Goal: Task Accomplishment & Management: Use online tool/utility

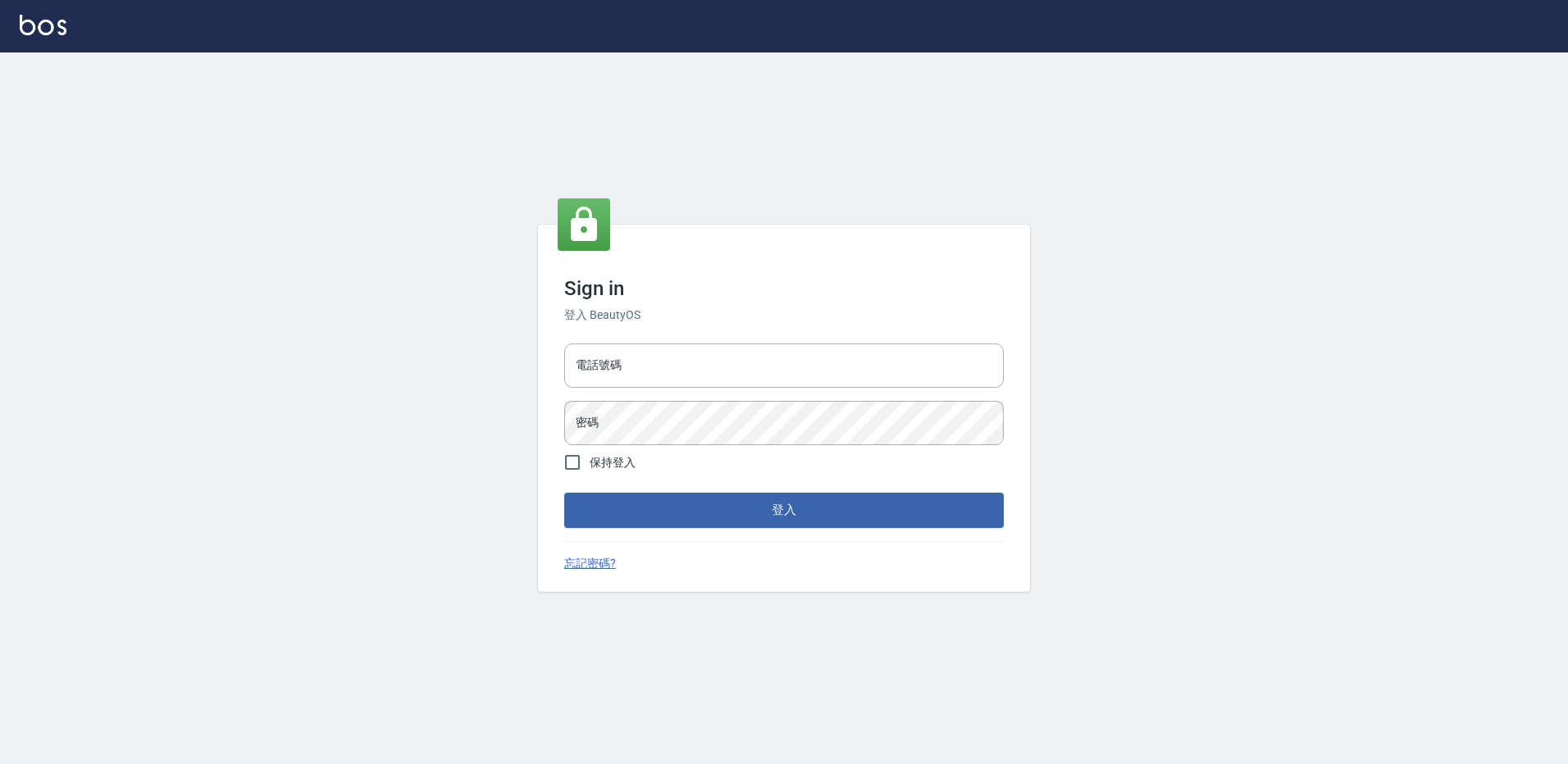
type input "27222158"
click at [779, 537] on div "Sign in 登入 BeautyOS 電話號碼 [PHONE_NUMBER] 電話號碼 密碼 密碼 保持登入 登入 忘記密碼?" at bounding box center [784, 407] width 492 height 367
click at [791, 492] on form "電話號碼 [PHONE_NUMBER] 電話號碼 密碼 密碼 保持登入 登入" at bounding box center [784, 432] width 440 height 190
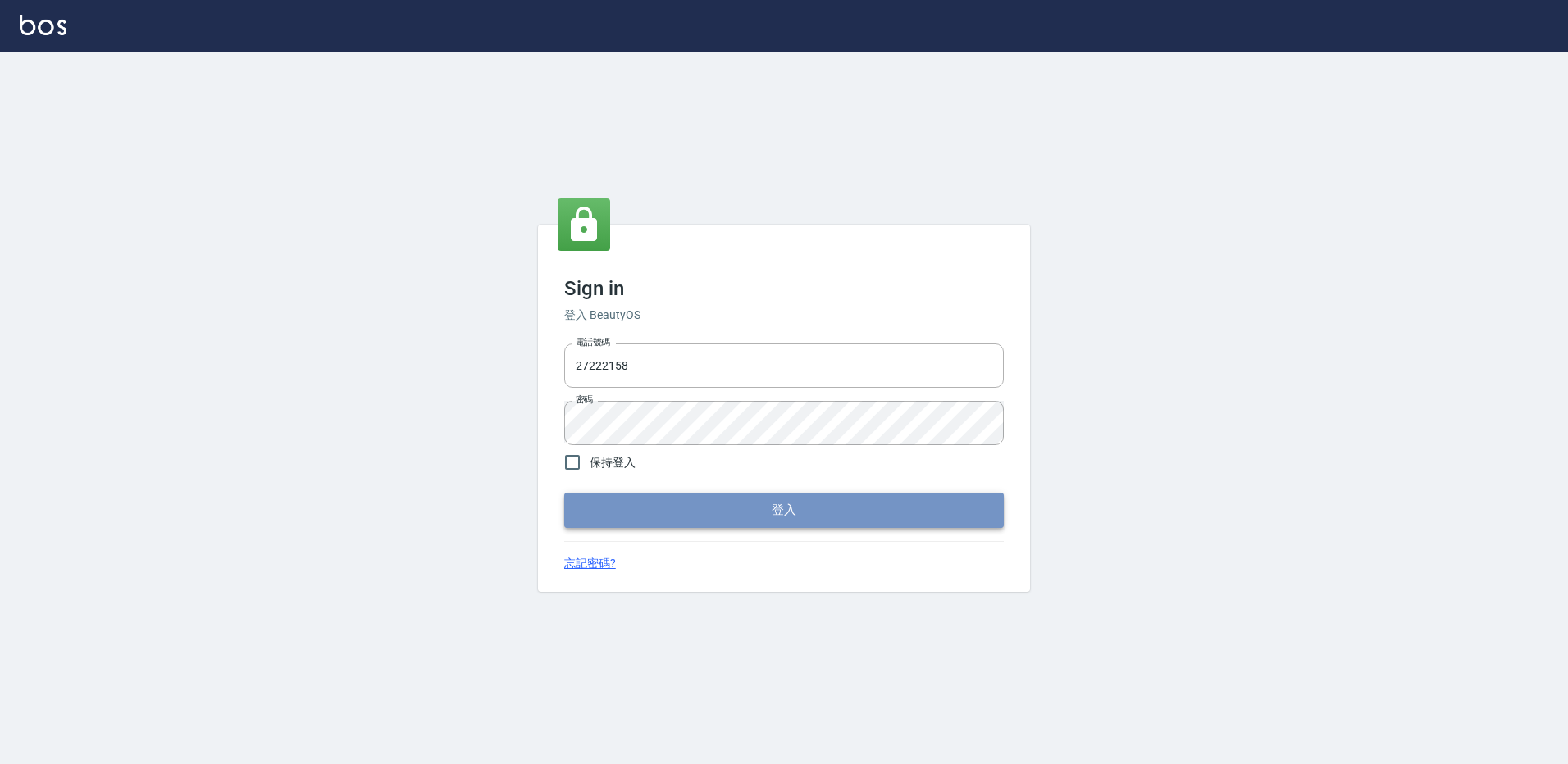
click at [790, 523] on button "登入" at bounding box center [784, 510] width 440 height 34
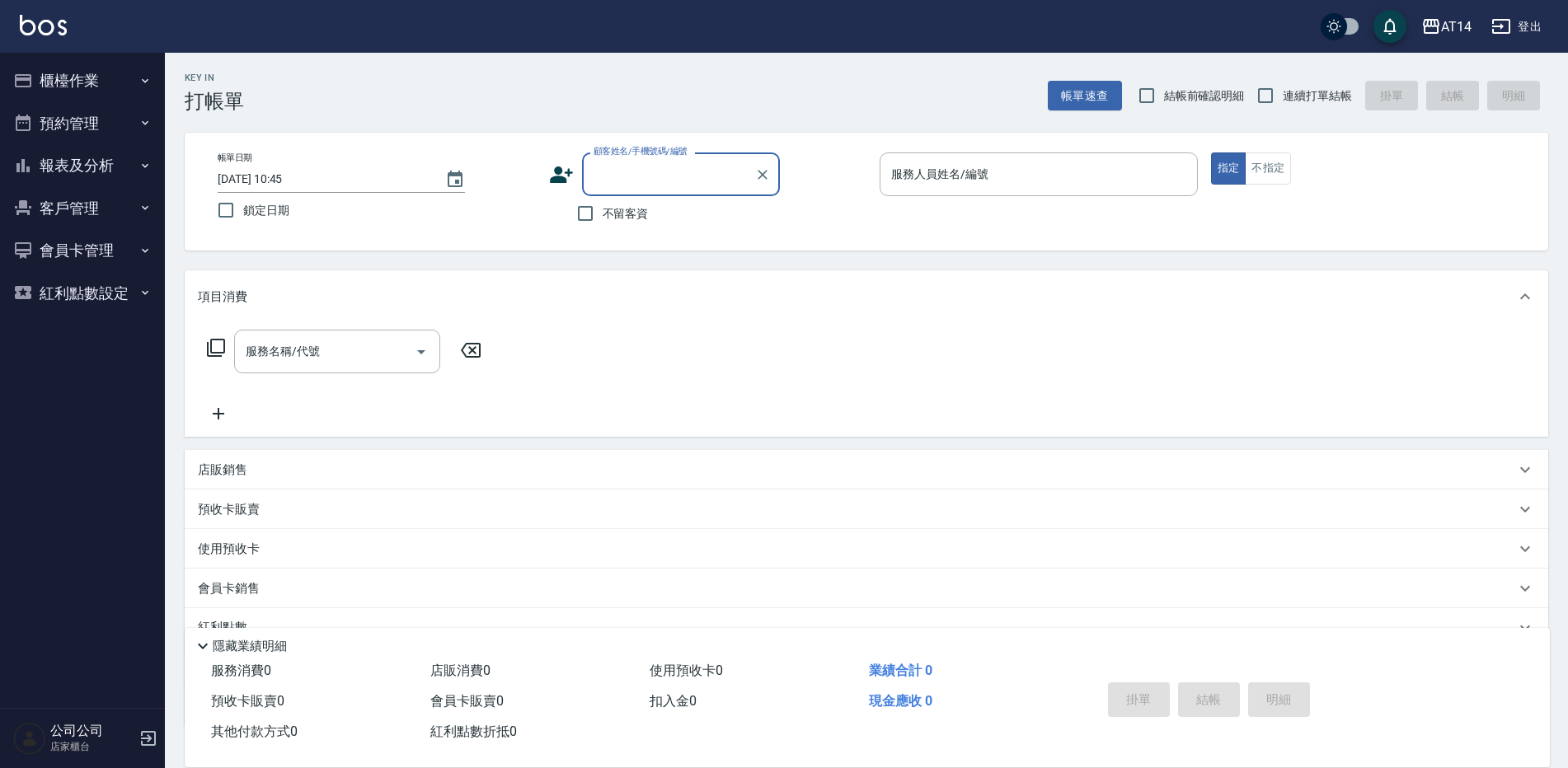
click at [120, 245] on button "會員卡管理" at bounding box center [82, 250] width 151 height 43
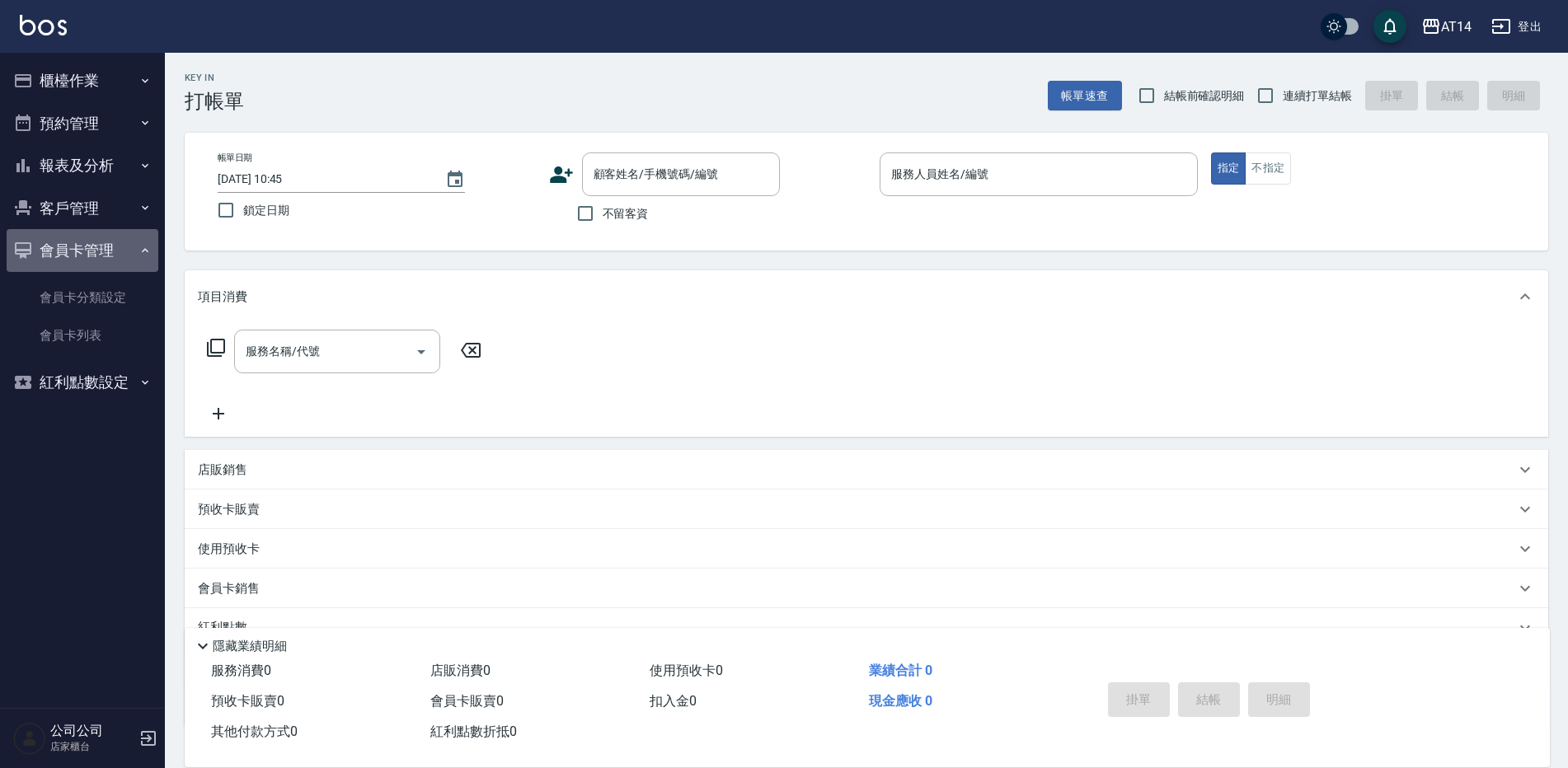
click at [126, 235] on button "會員卡管理" at bounding box center [82, 250] width 151 height 43
click at [131, 214] on button "客戶管理" at bounding box center [82, 208] width 151 height 43
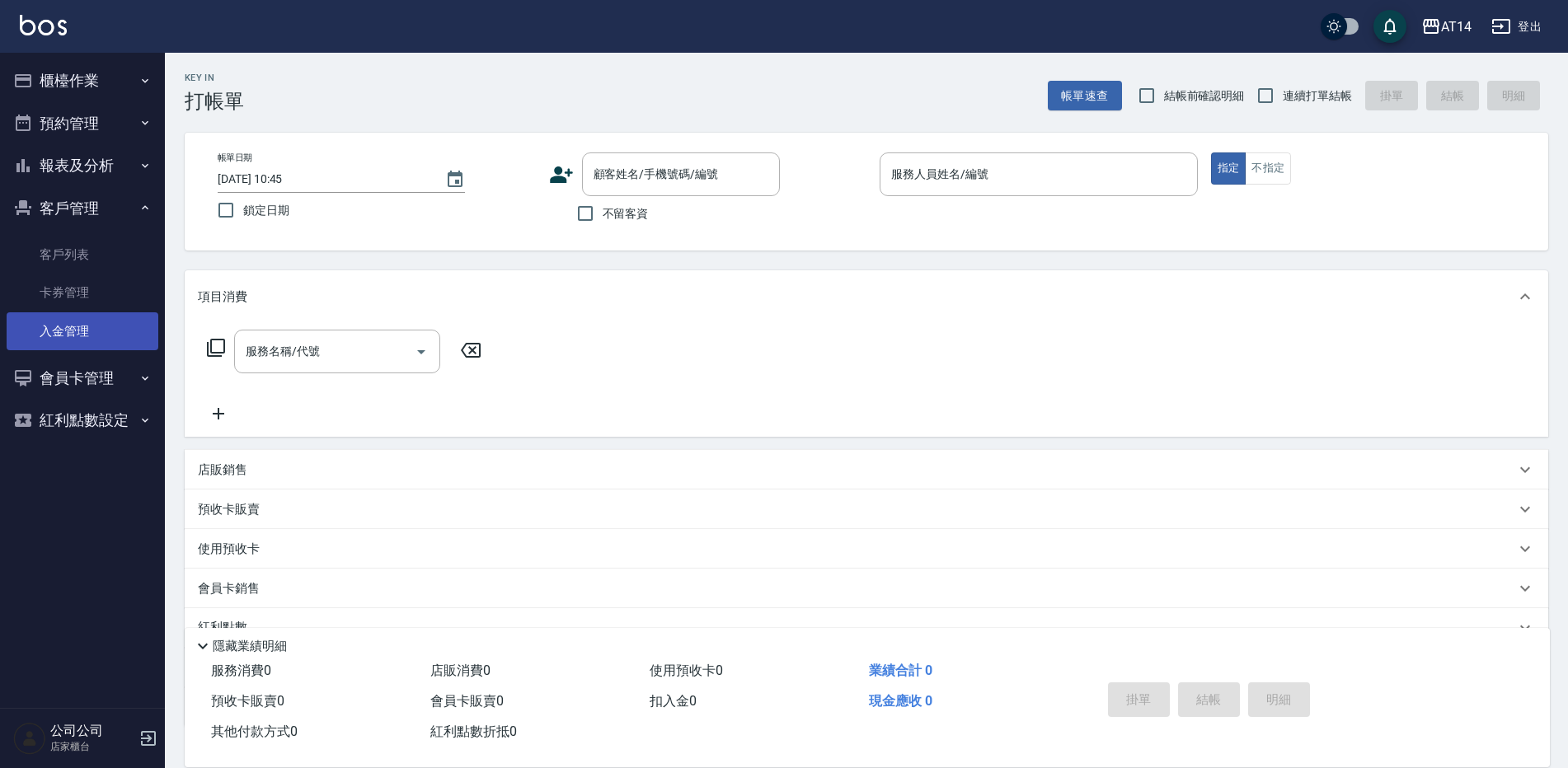
click at [112, 322] on link "入金管理" at bounding box center [82, 331] width 151 height 38
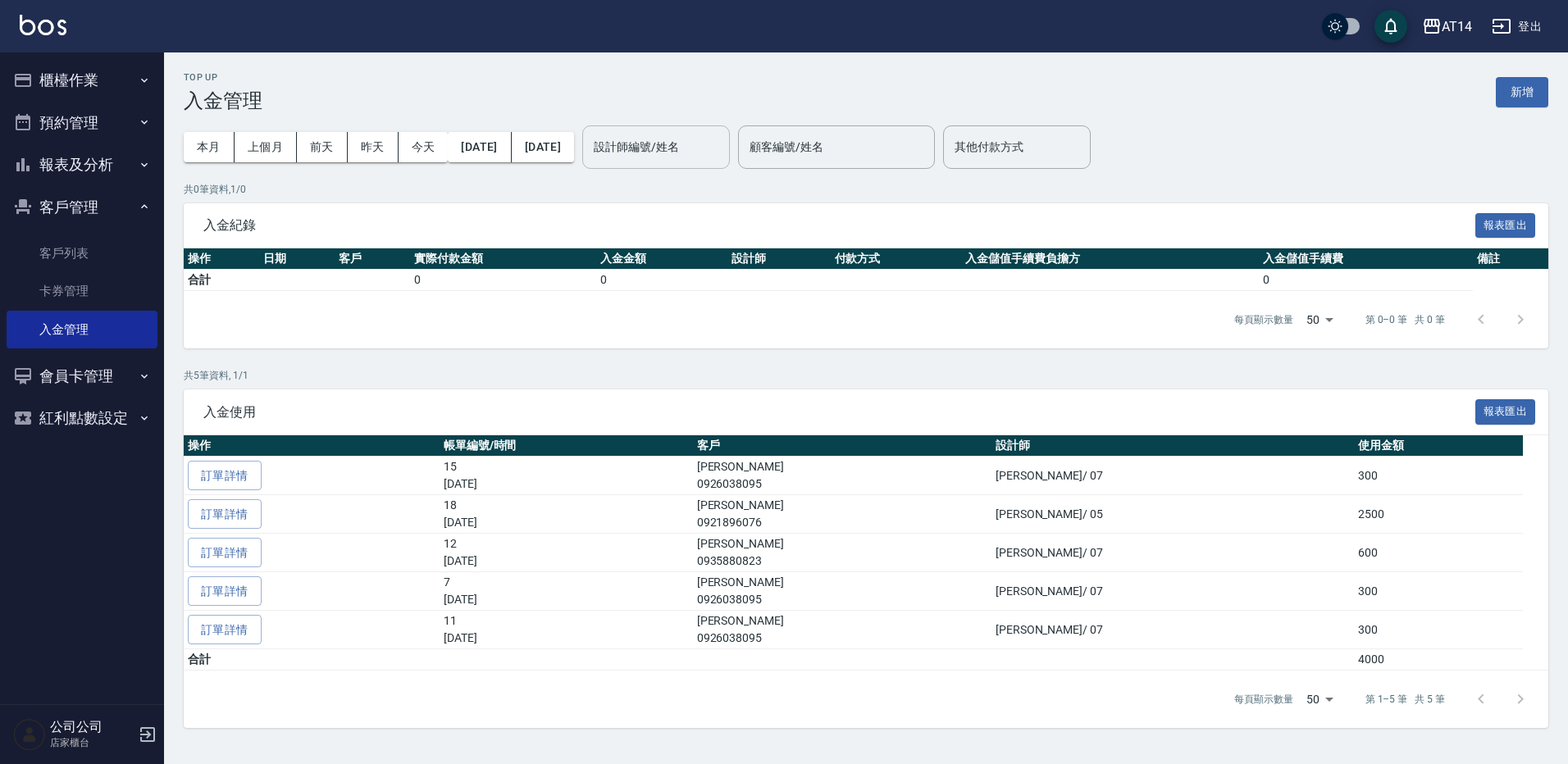
click at [706, 155] on input "設計師編號/姓名" at bounding box center [655, 147] width 132 height 29
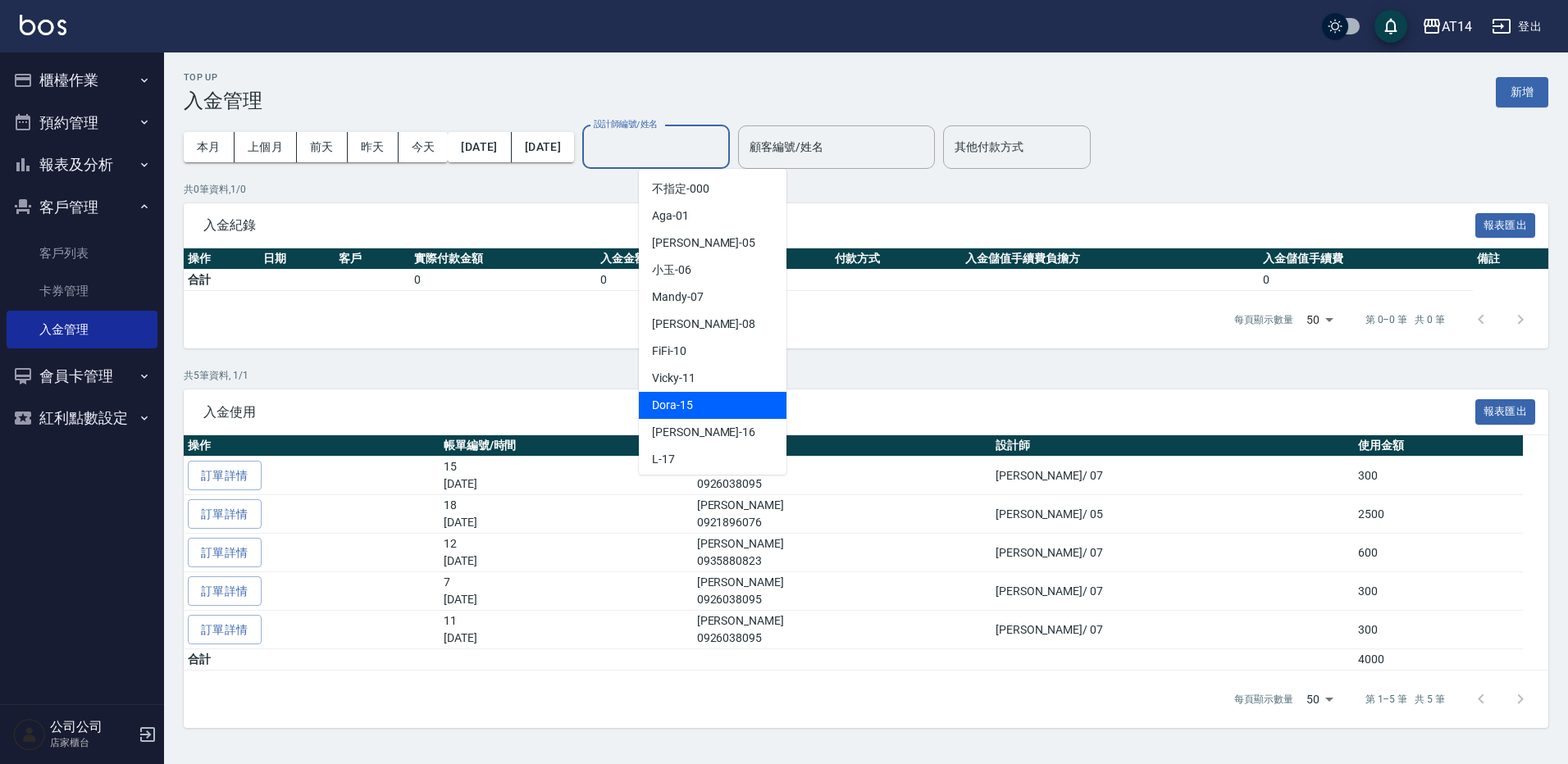
click at [713, 403] on div "Dora -15" at bounding box center [713, 405] width 148 height 27
type input "Dora-15"
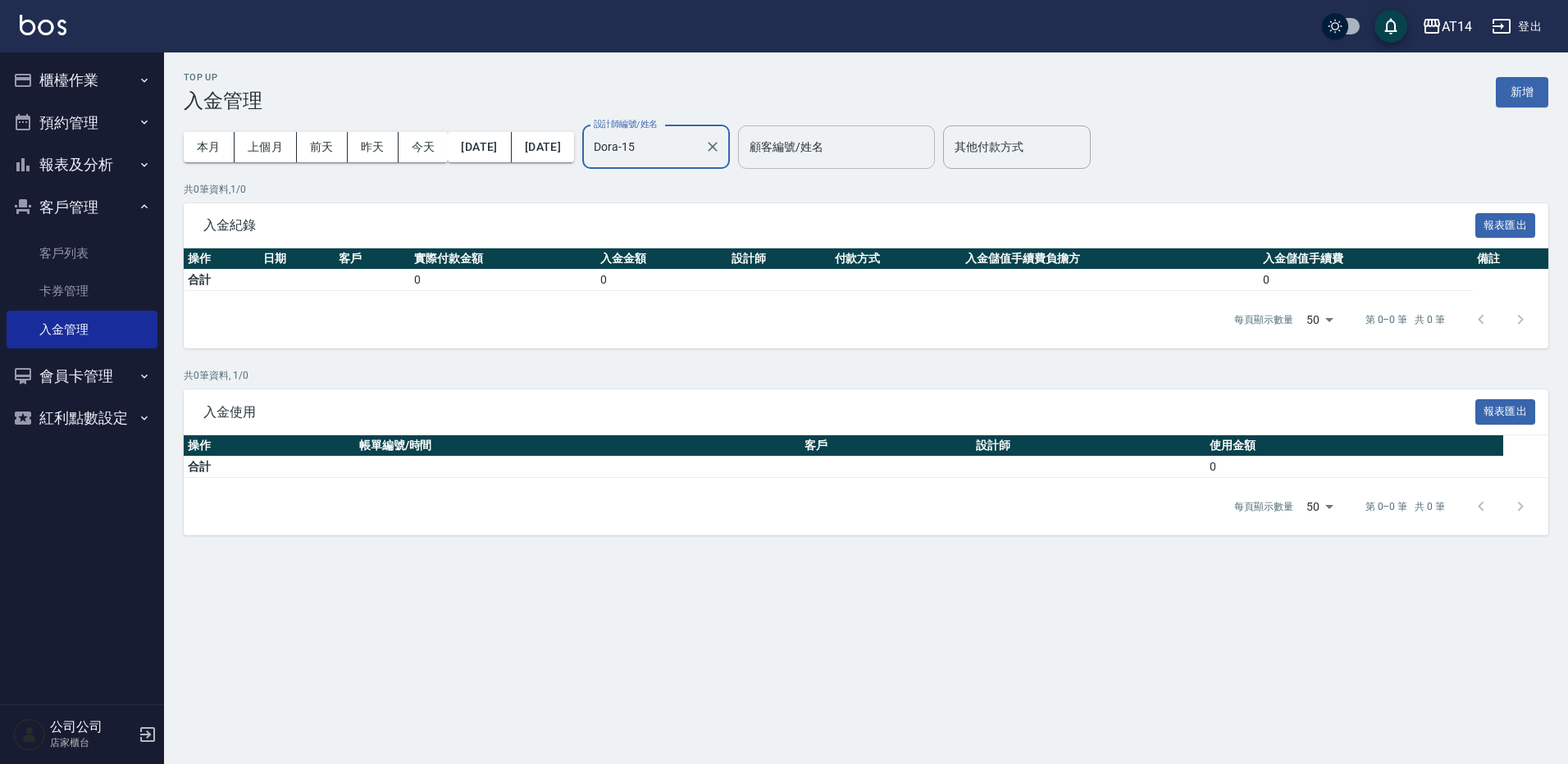
click at [839, 127] on div "顧客編號/姓名" at bounding box center [836, 147] width 196 height 43
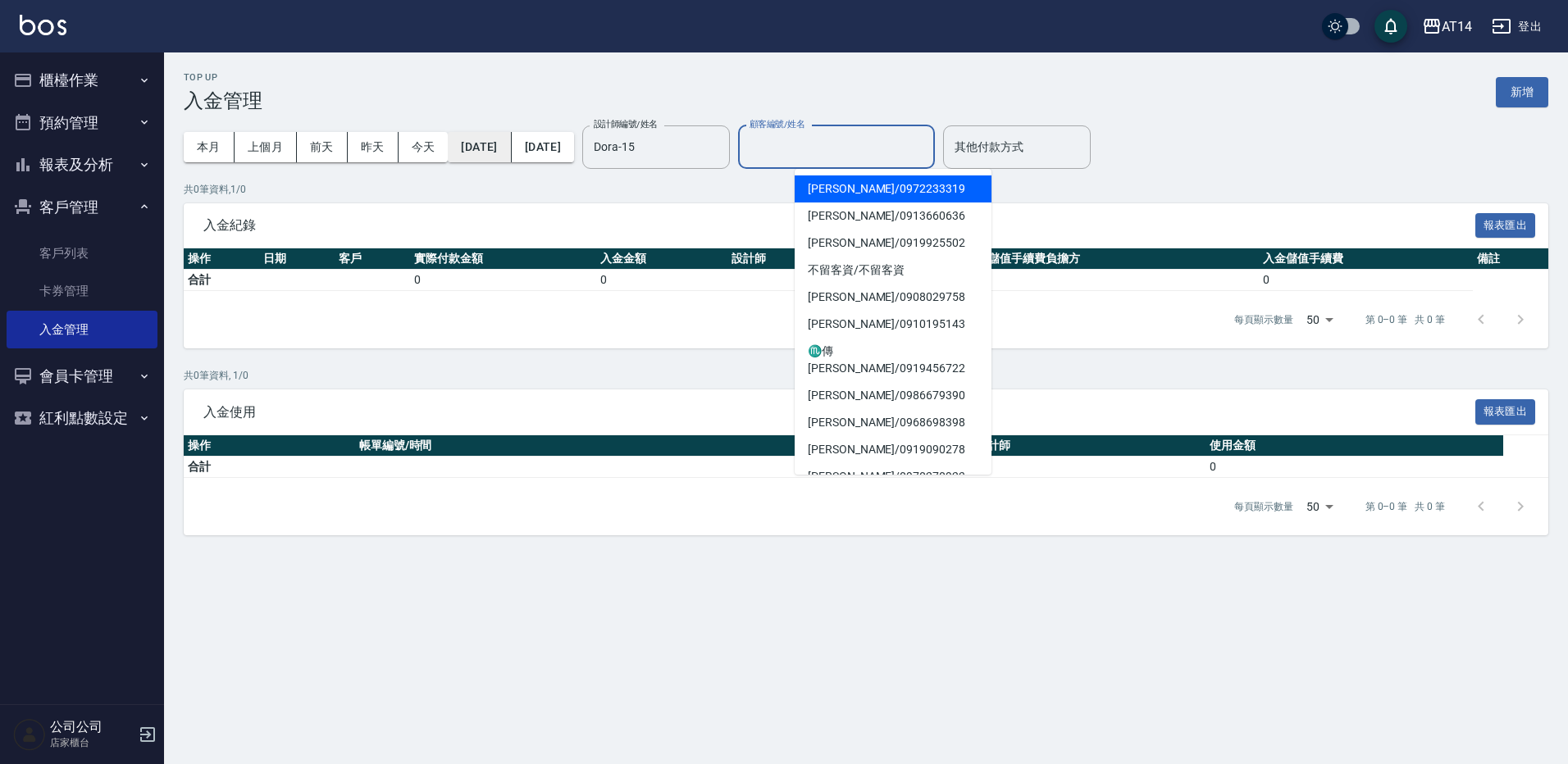
click at [511, 154] on button "[DATE]" at bounding box center [479, 147] width 63 height 31
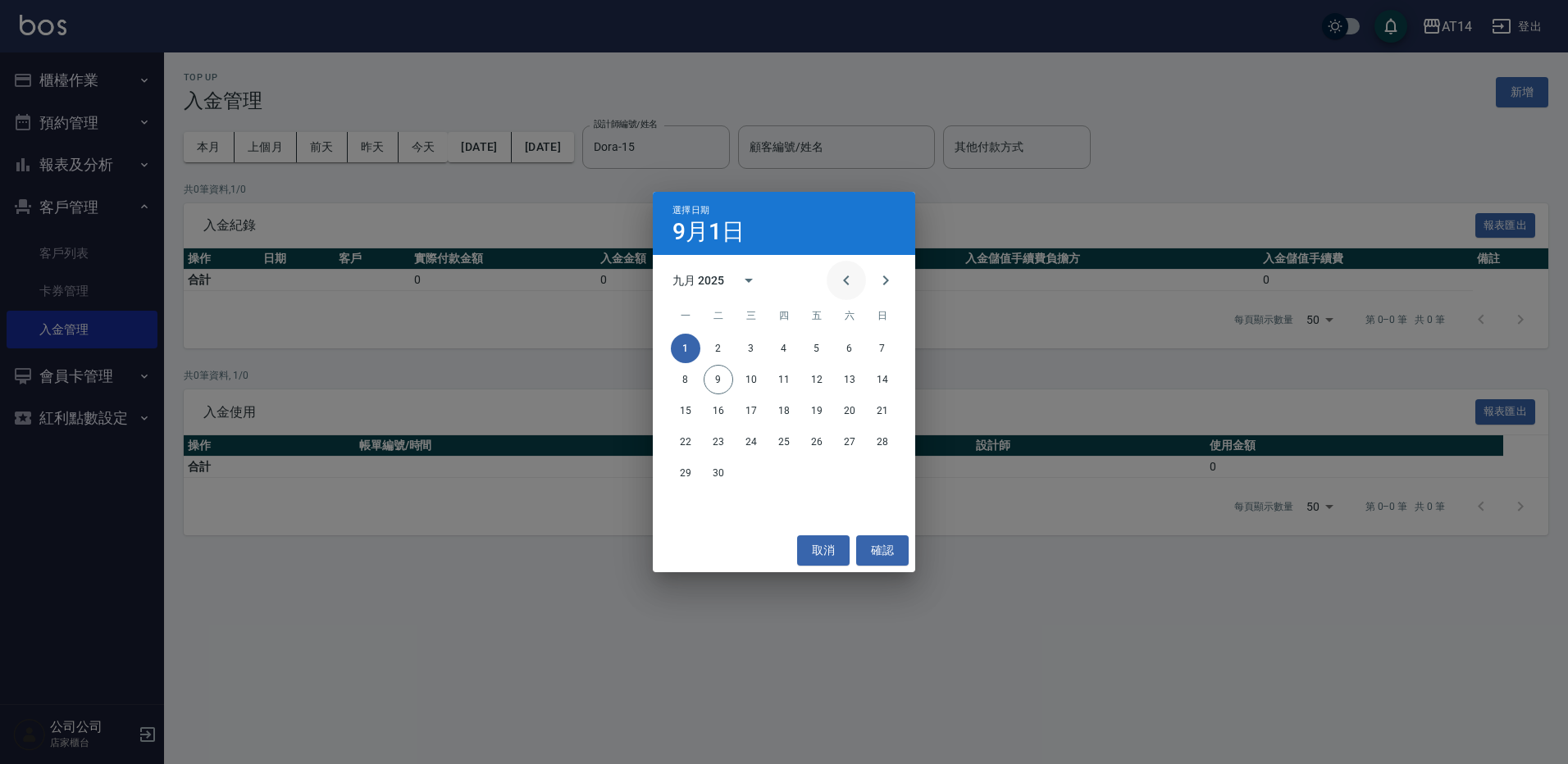
click at [849, 286] on icon "Previous month" at bounding box center [846, 280] width 20 height 20
click at [823, 275] on div "七月 2025" at bounding box center [783, 280] width 262 height 24
click at [840, 286] on icon "Previous month" at bounding box center [846, 280] width 20 height 20
click at [885, 350] on button "1" at bounding box center [882, 348] width 30 height 30
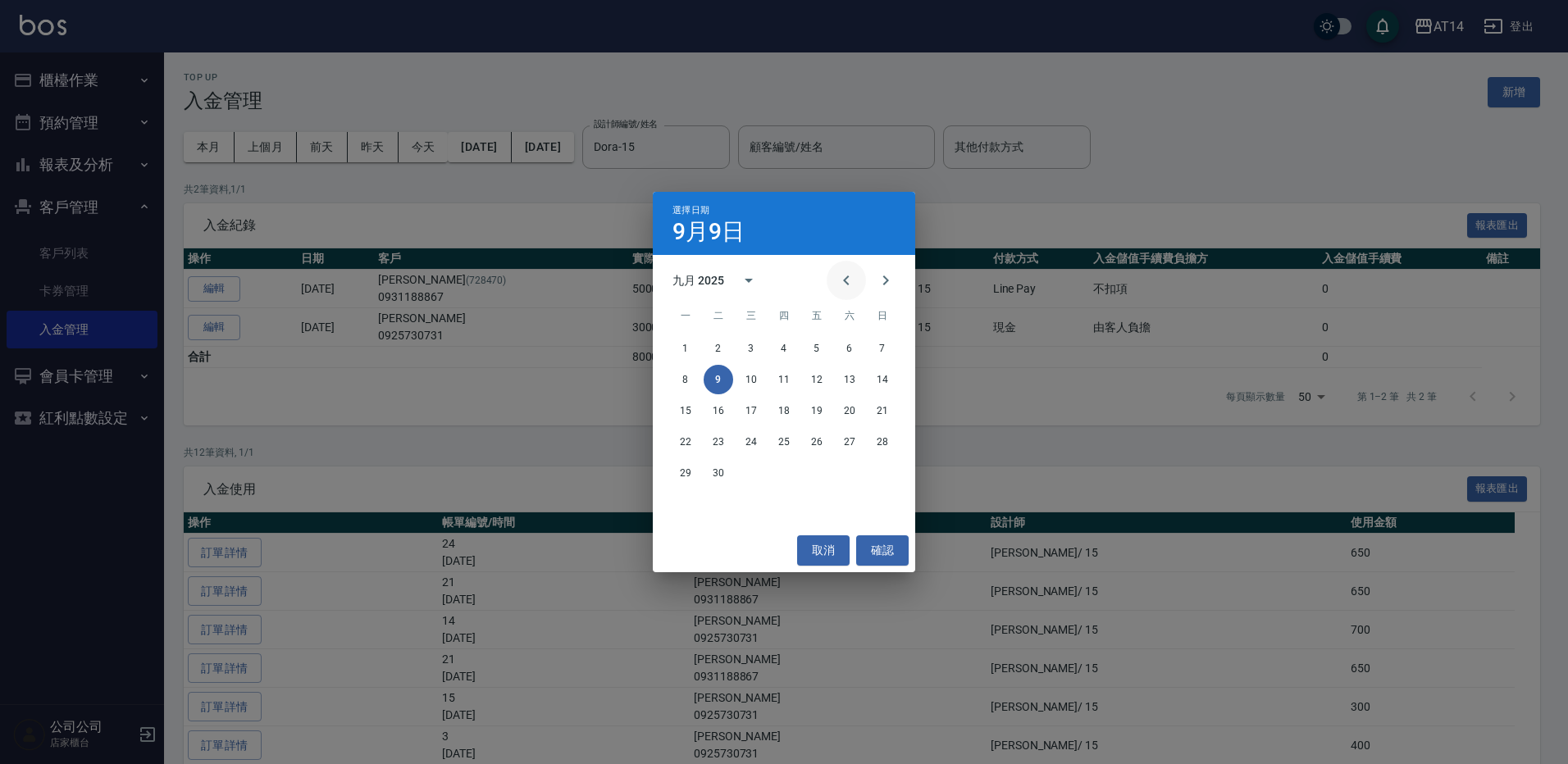
click at [852, 278] on icon "Previous month" at bounding box center [846, 280] width 20 height 20
click at [681, 508] on button "30" at bounding box center [685, 504] width 30 height 30
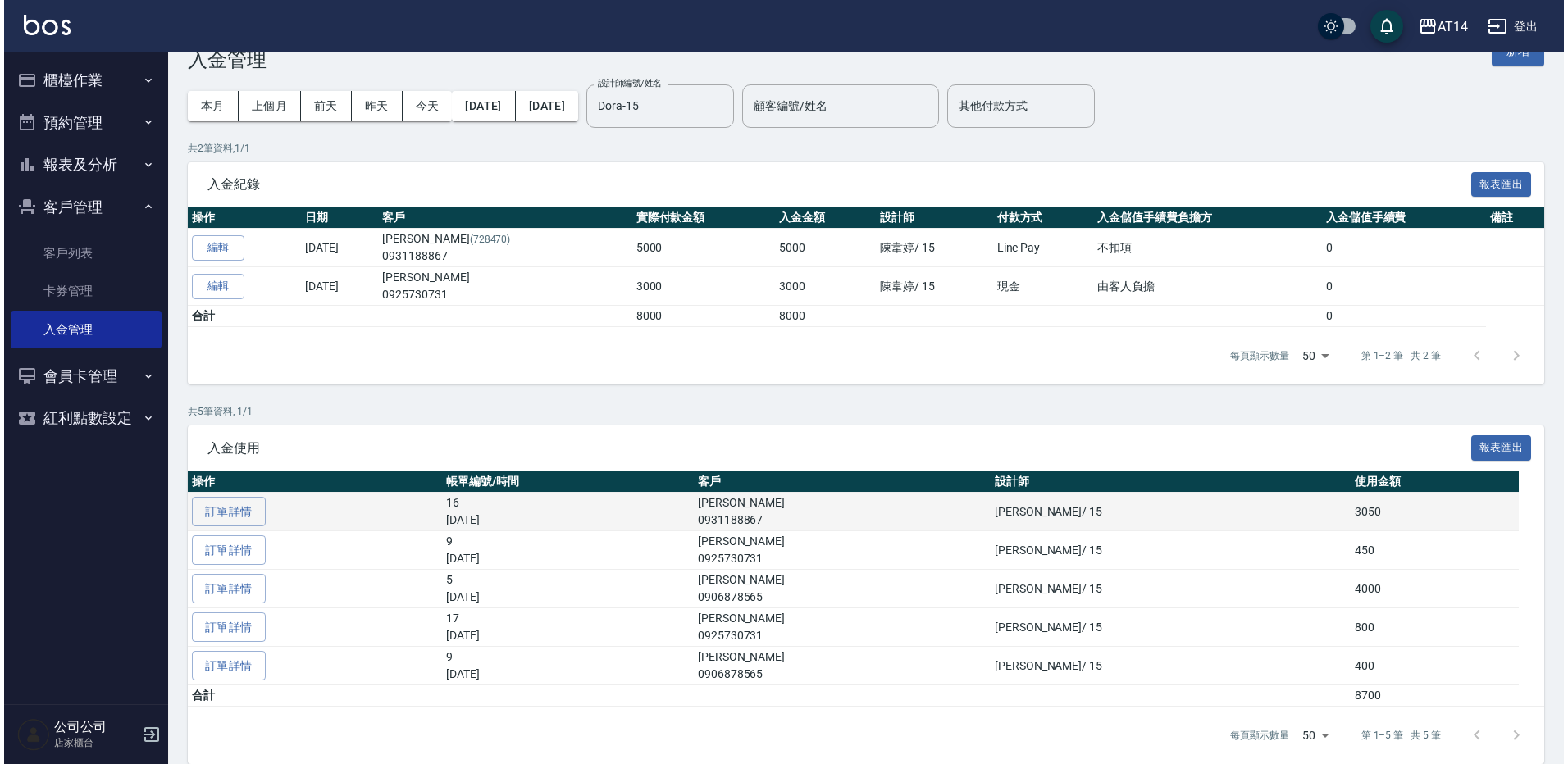
scroll to position [60, 0]
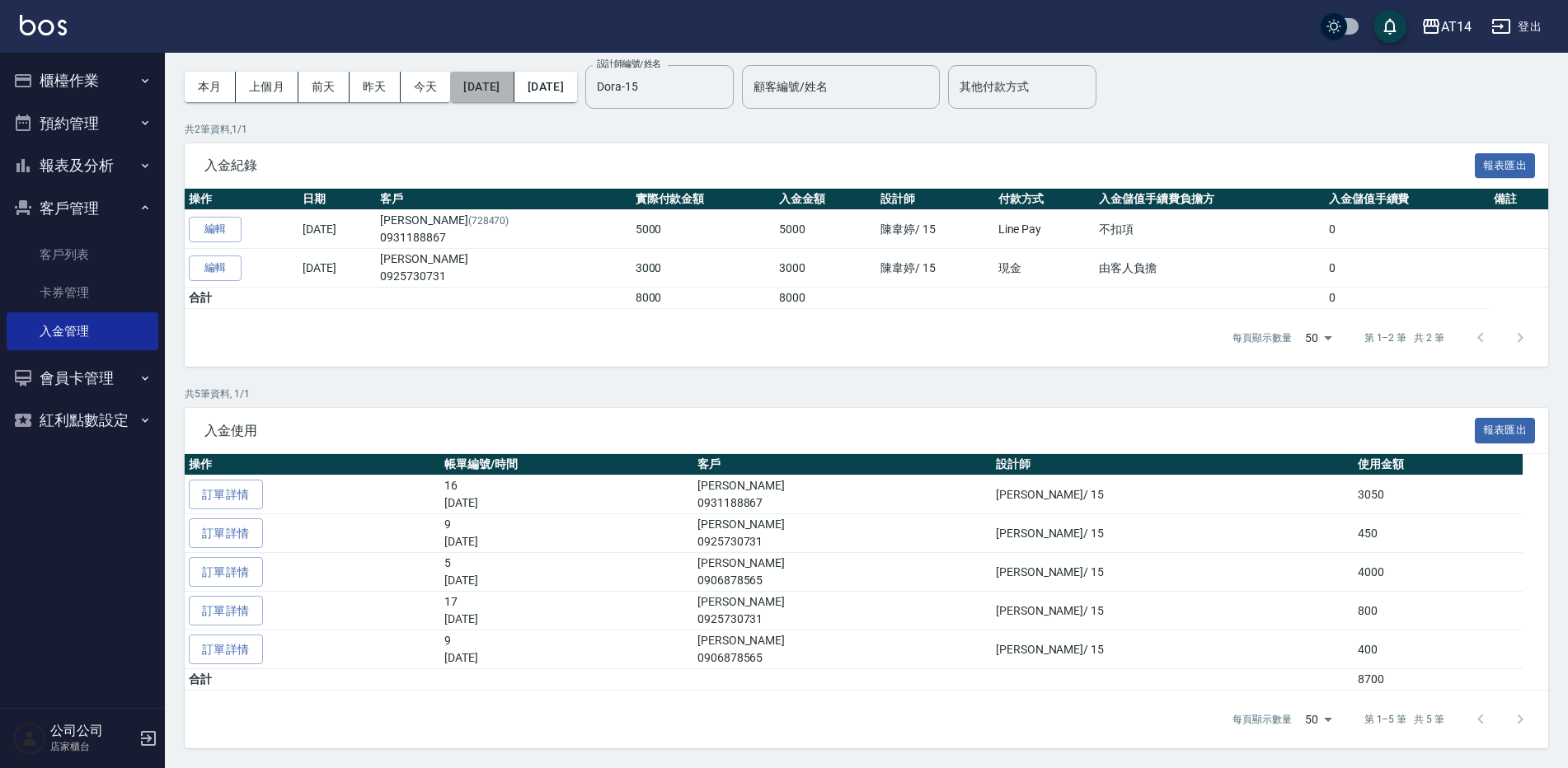
click at [507, 82] on button "[DATE]" at bounding box center [482, 87] width 63 height 31
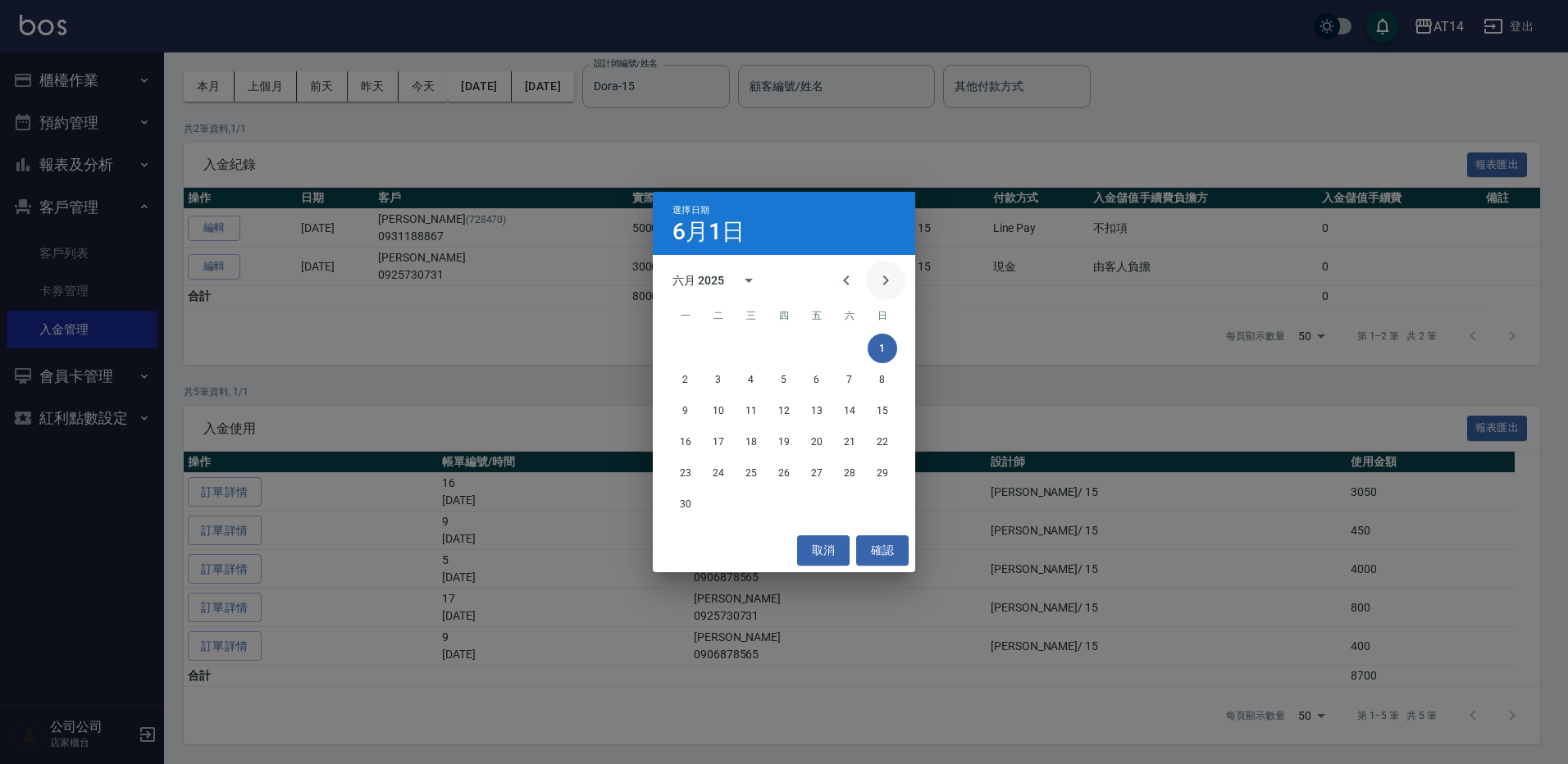
click at [878, 276] on icon "Next month" at bounding box center [886, 280] width 20 height 20
click at [715, 355] on button "1" at bounding box center [718, 348] width 30 height 30
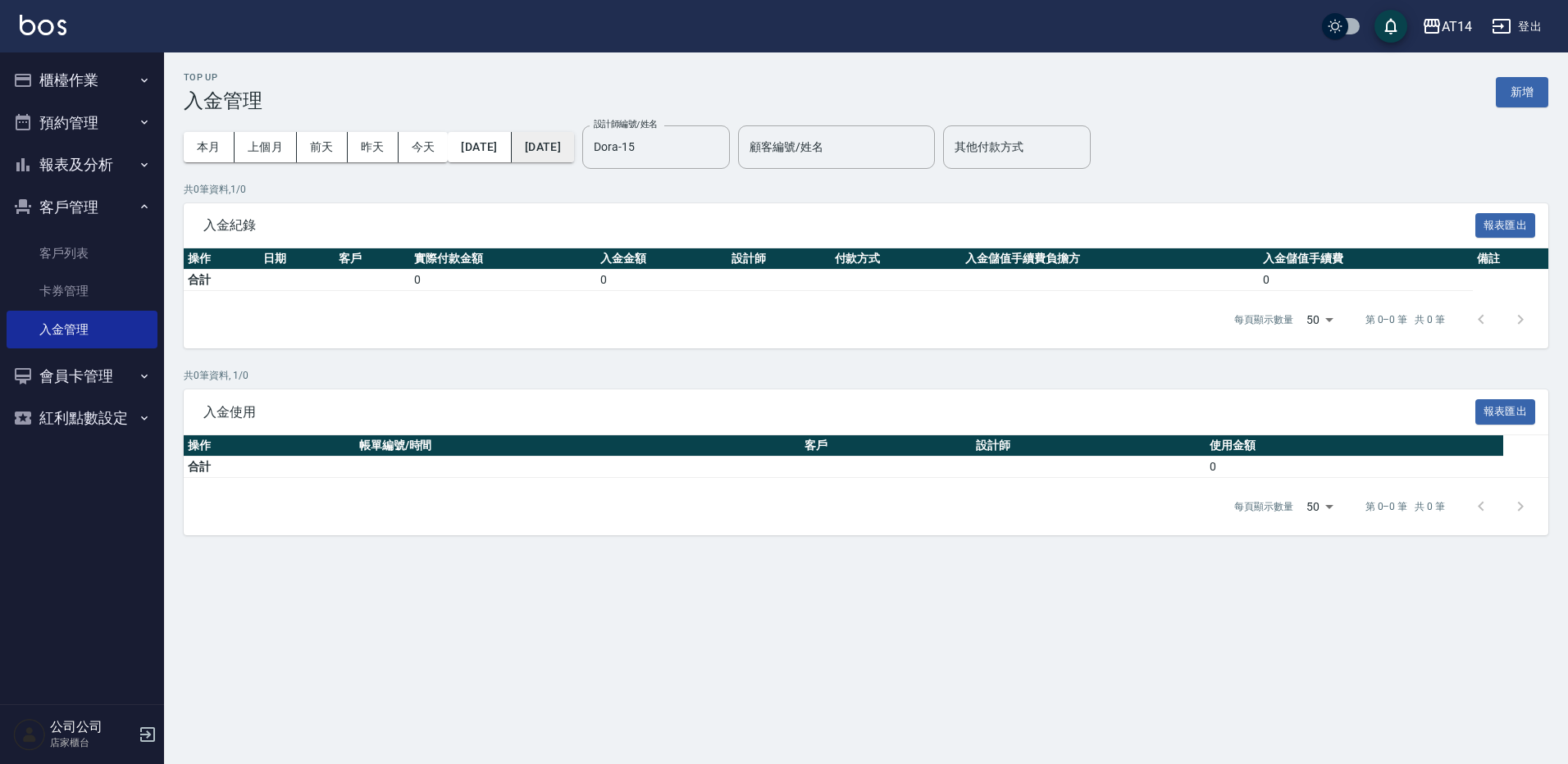
click at [574, 155] on button "[DATE]" at bounding box center [542, 147] width 62 height 31
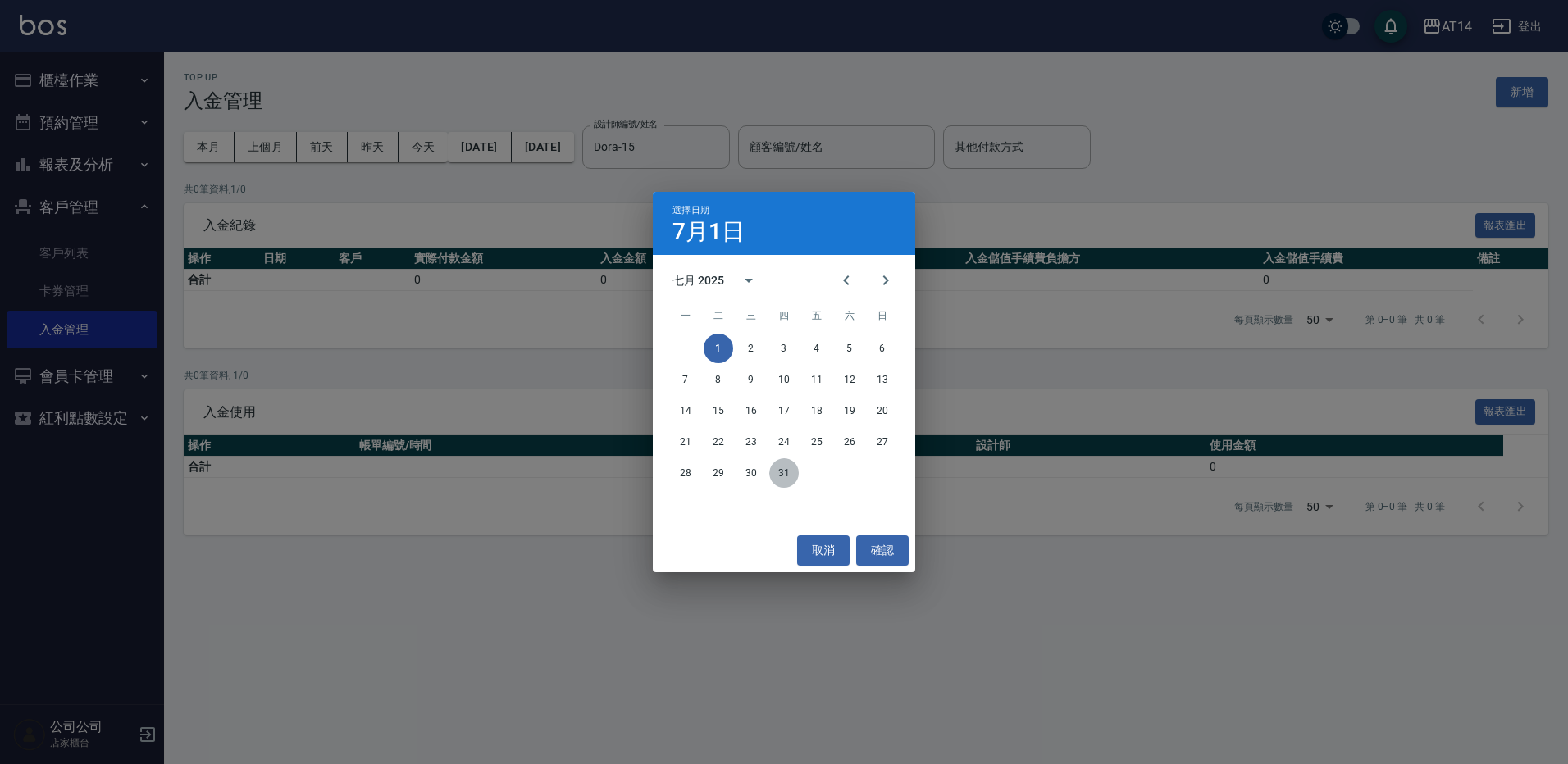
click at [787, 469] on button "31" at bounding box center [783, 473] width 30 height 30
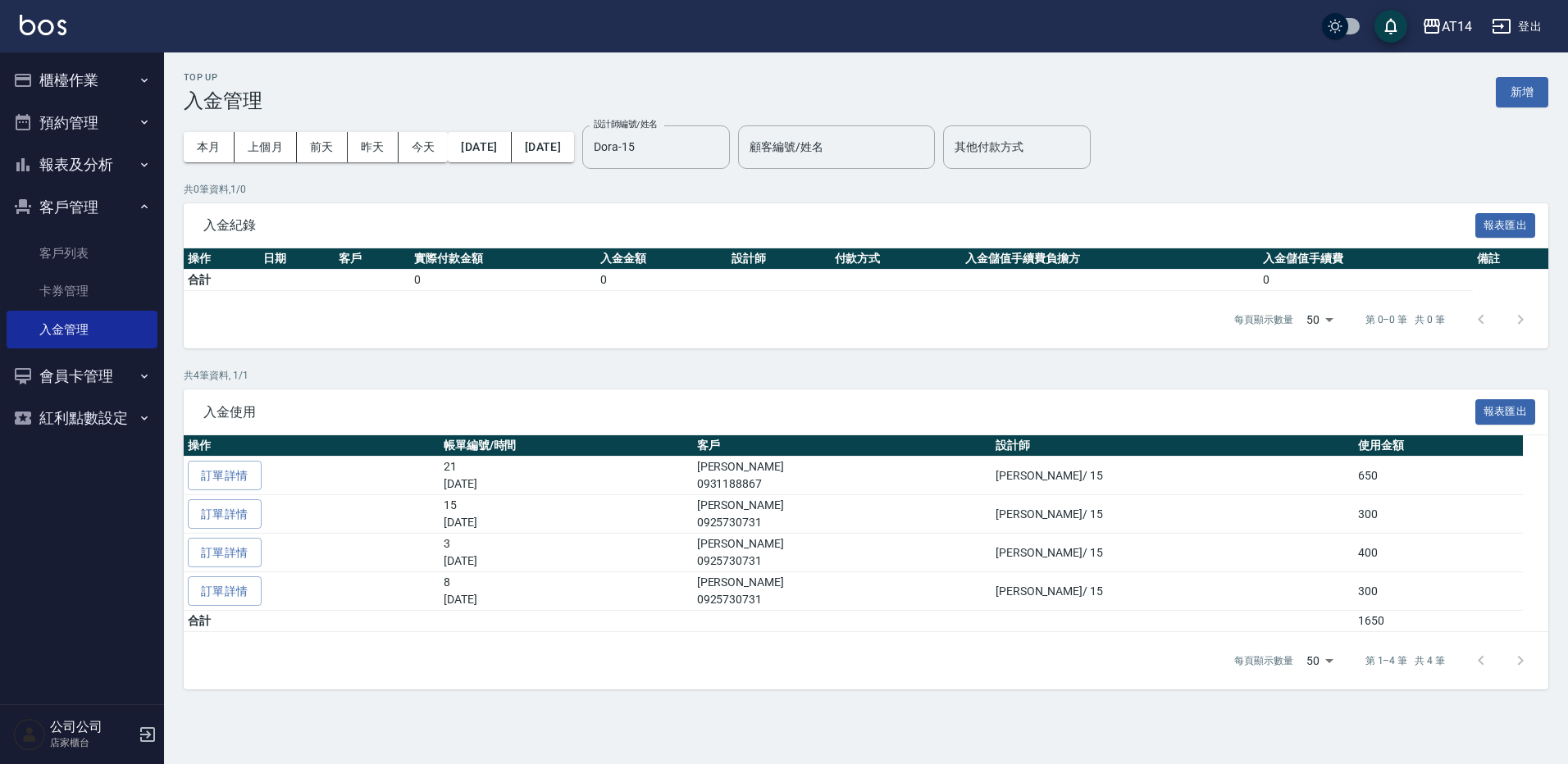
click at [100, 94] on button "櫃檯作業" at bounding box center [81, 80] width 150 height 42
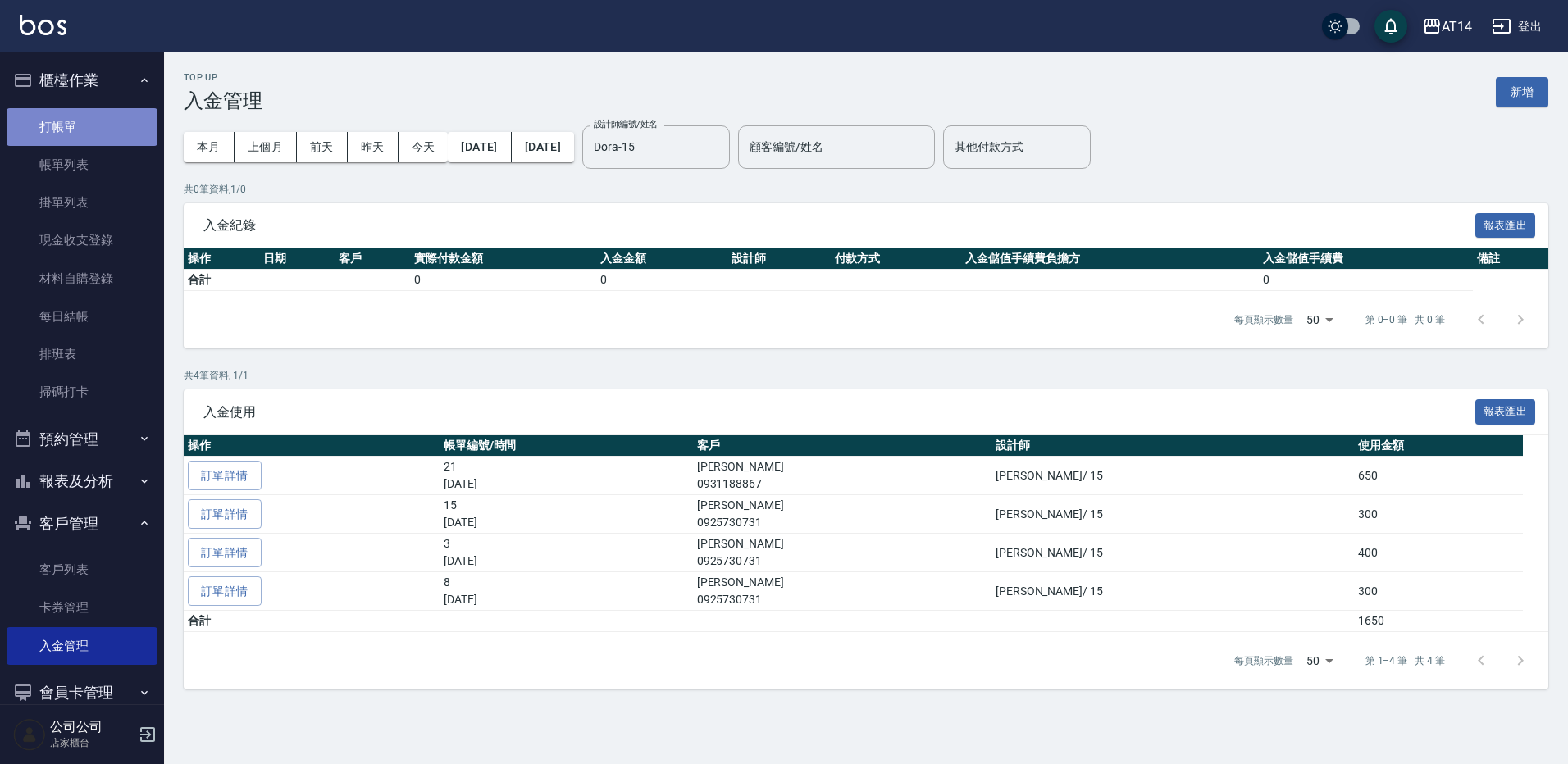
click at [106, 141] on link "打帳單" at bounding box center [81, 127] width 150 height 38
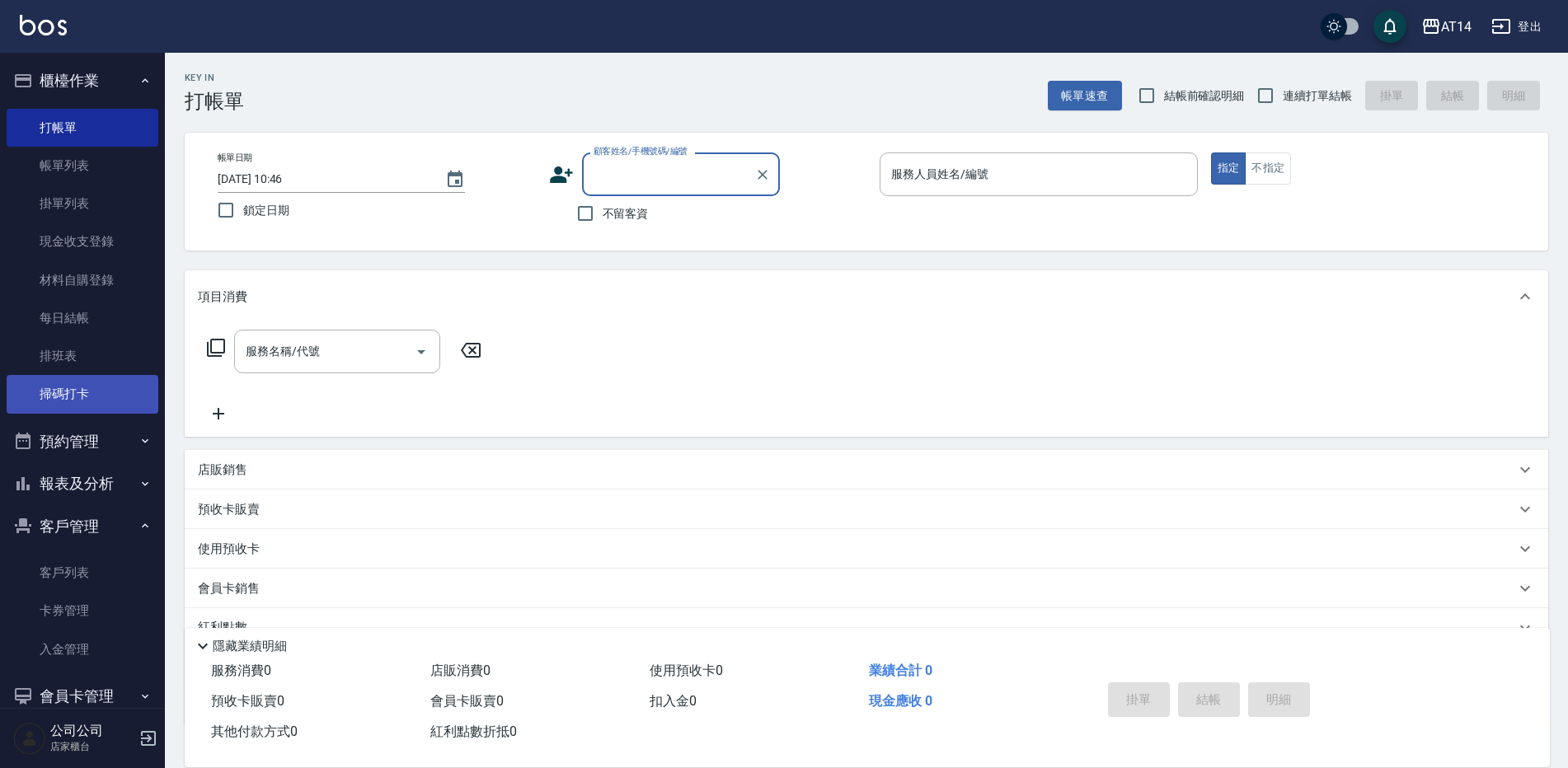
click at [100, 399] on link "掃碼打卡" at bounding box center [82, 394] width 151 height 38
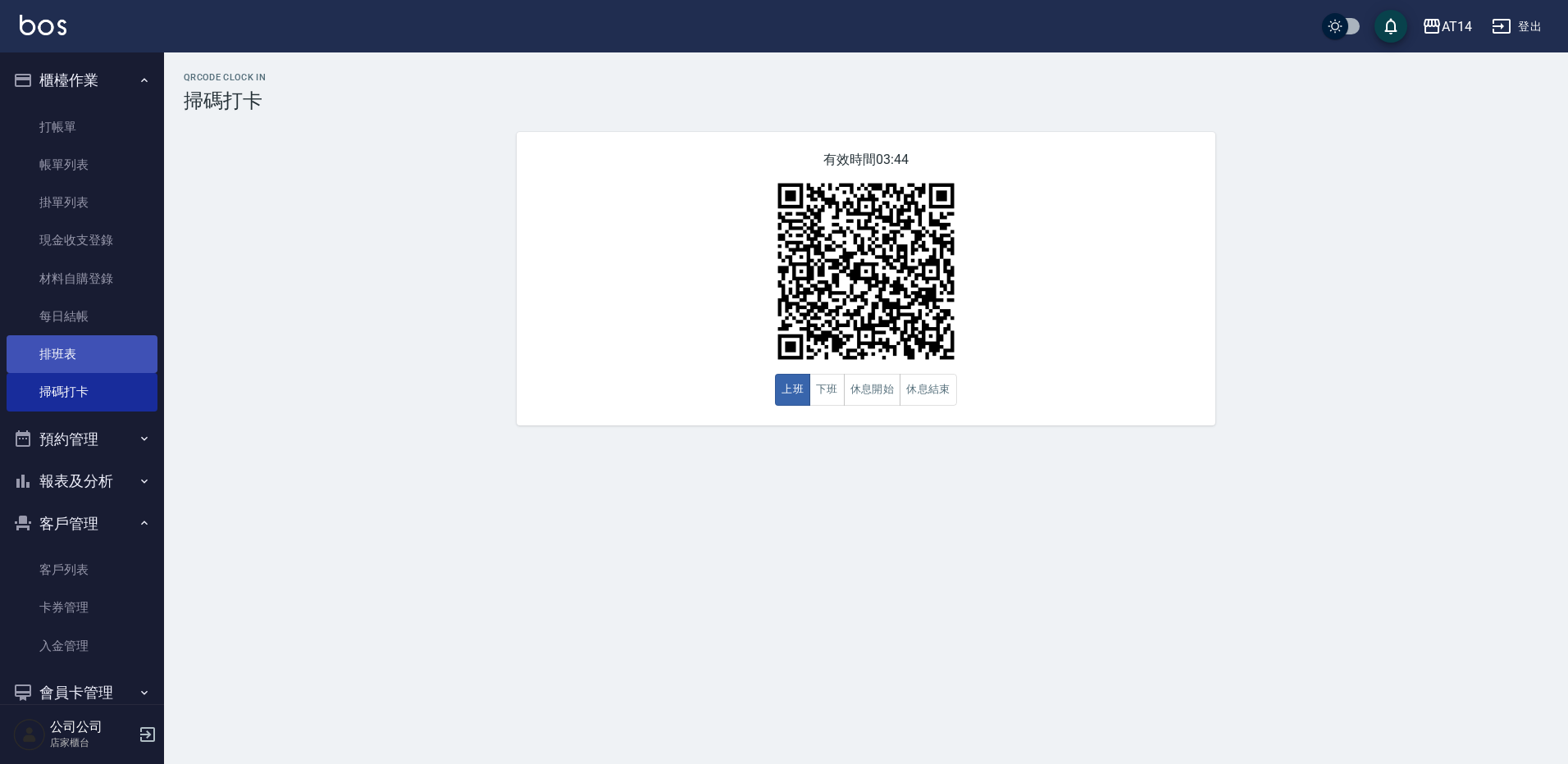
click at [114, 354] on link "排班表" at bounding box center [81, 354] width 150 height 38
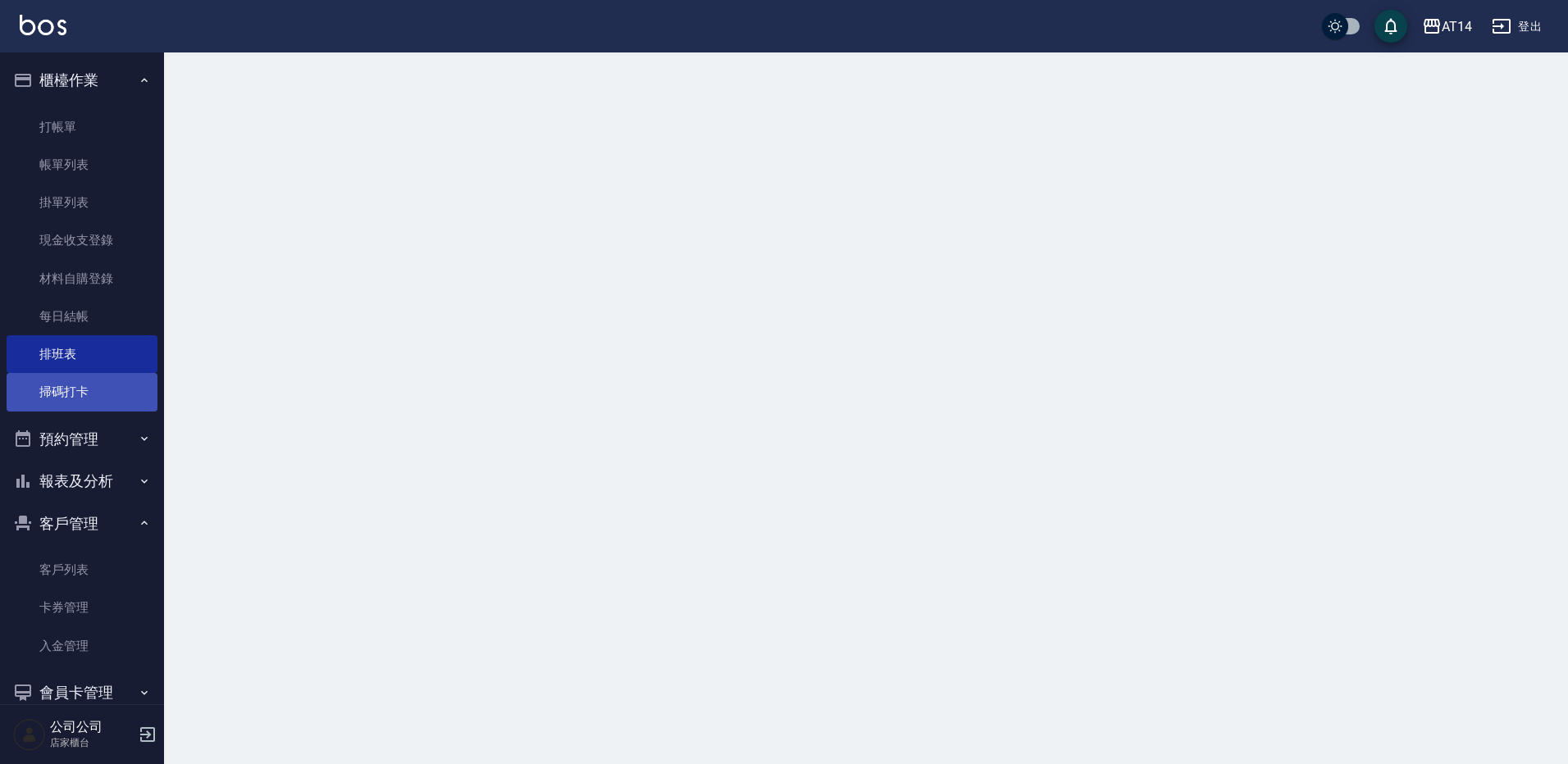
click at [117, 405] on link "掃碼打卡" at bounding box center [81, 392] width 150 height 38
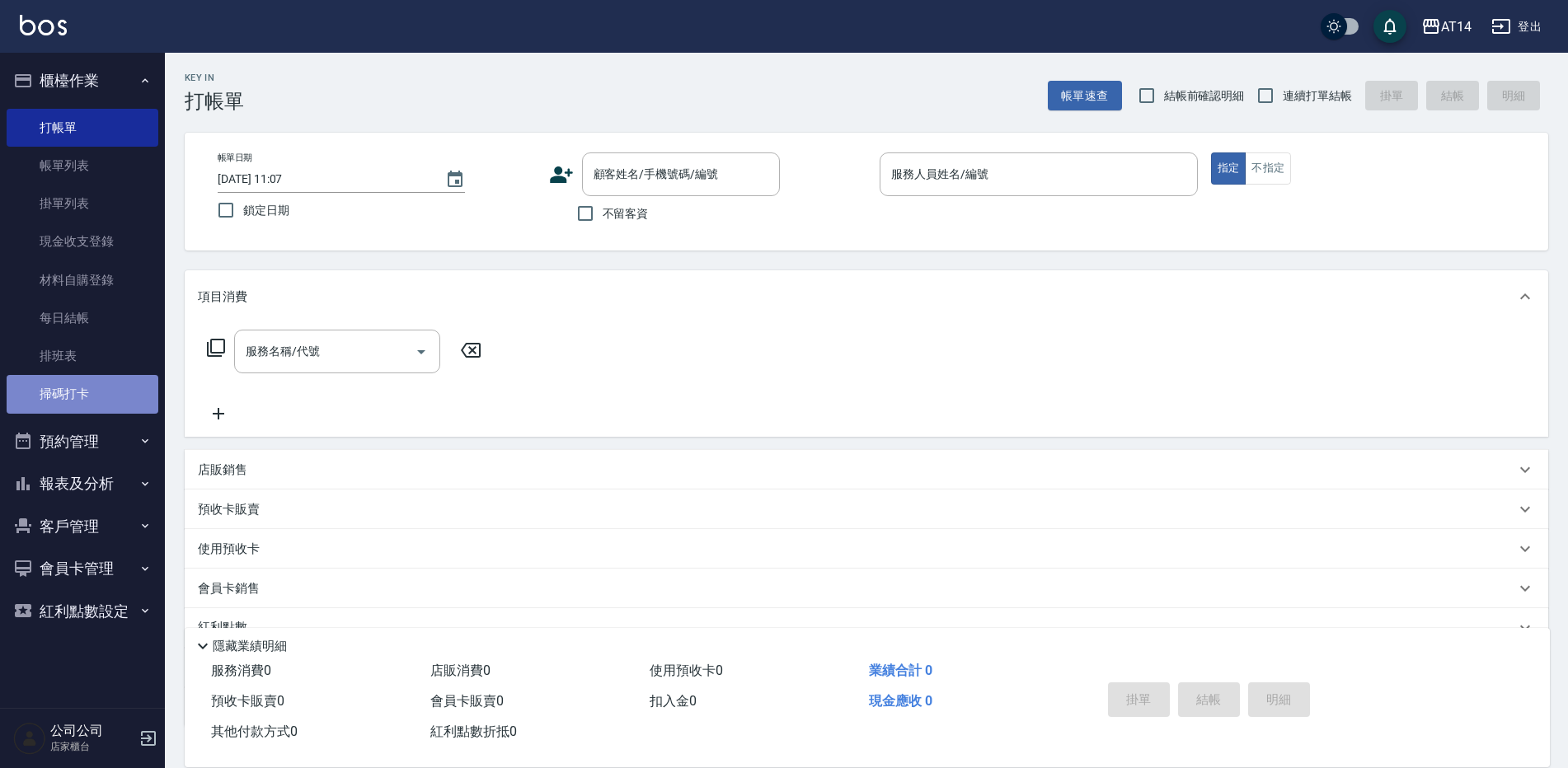
click at [103, 393] on link "掃碼打卡" at bounding box center [82, 394] width 151 height 38
